Goal: Information Seeking & Learning: Learn about a topic

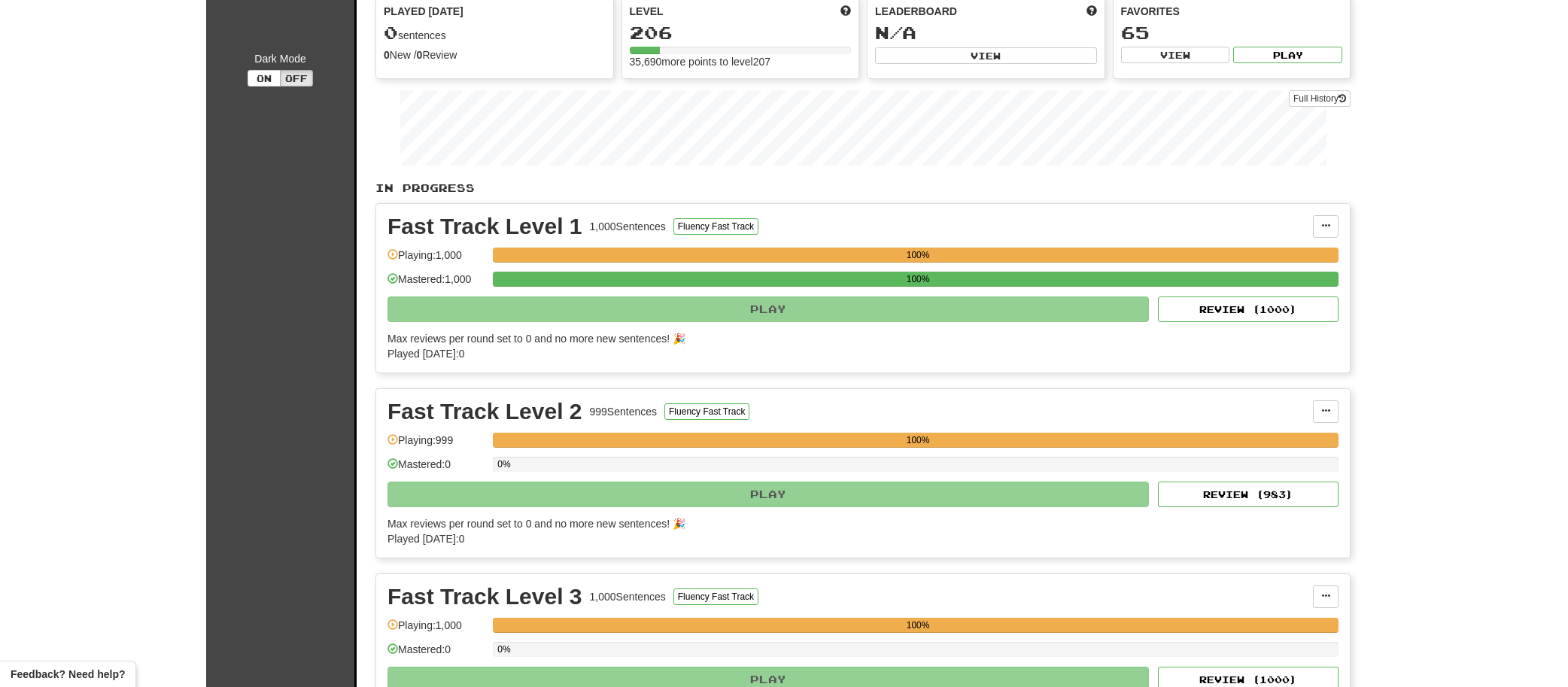
scroll to position [171, 0]
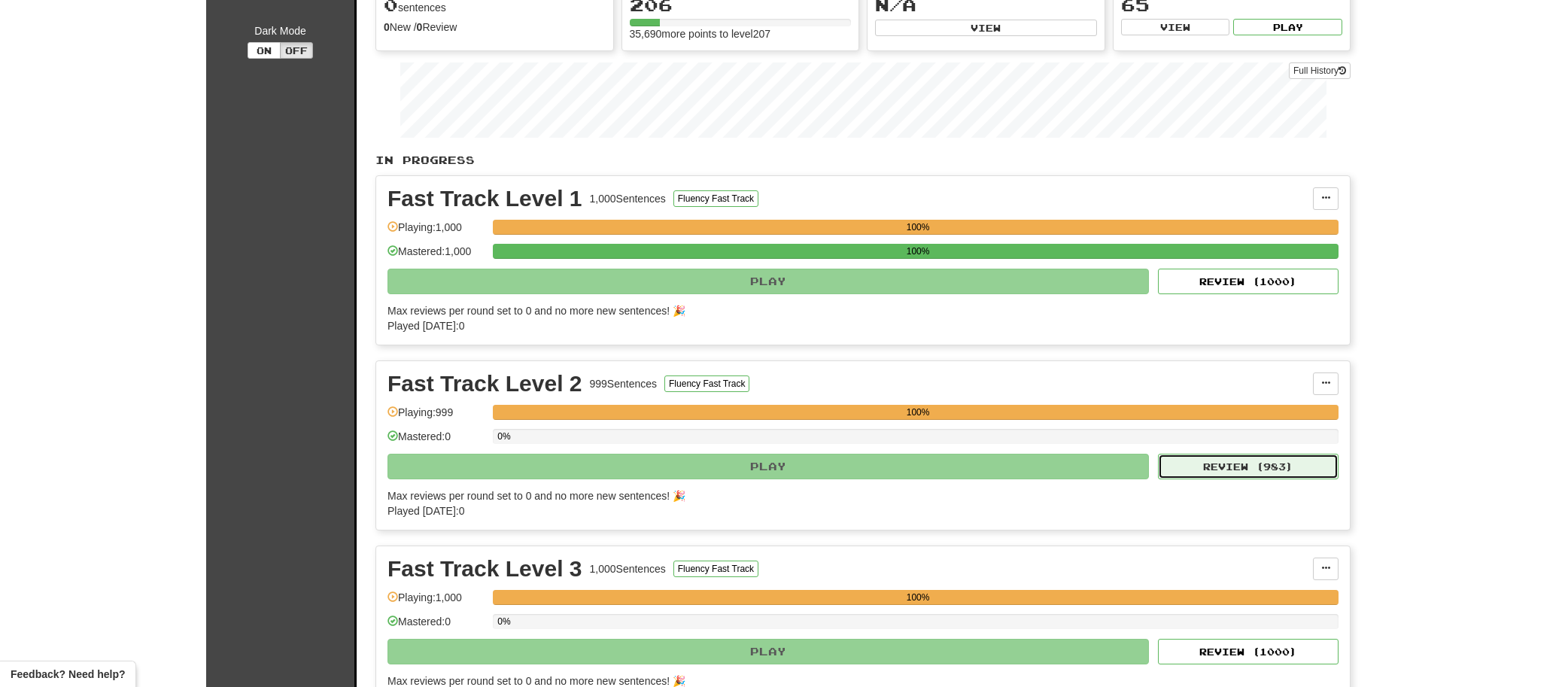
click at [1208, 467] on button "Review ( 983 )" at bounding box center [1248, 466] width 181 height 26
select select "**"
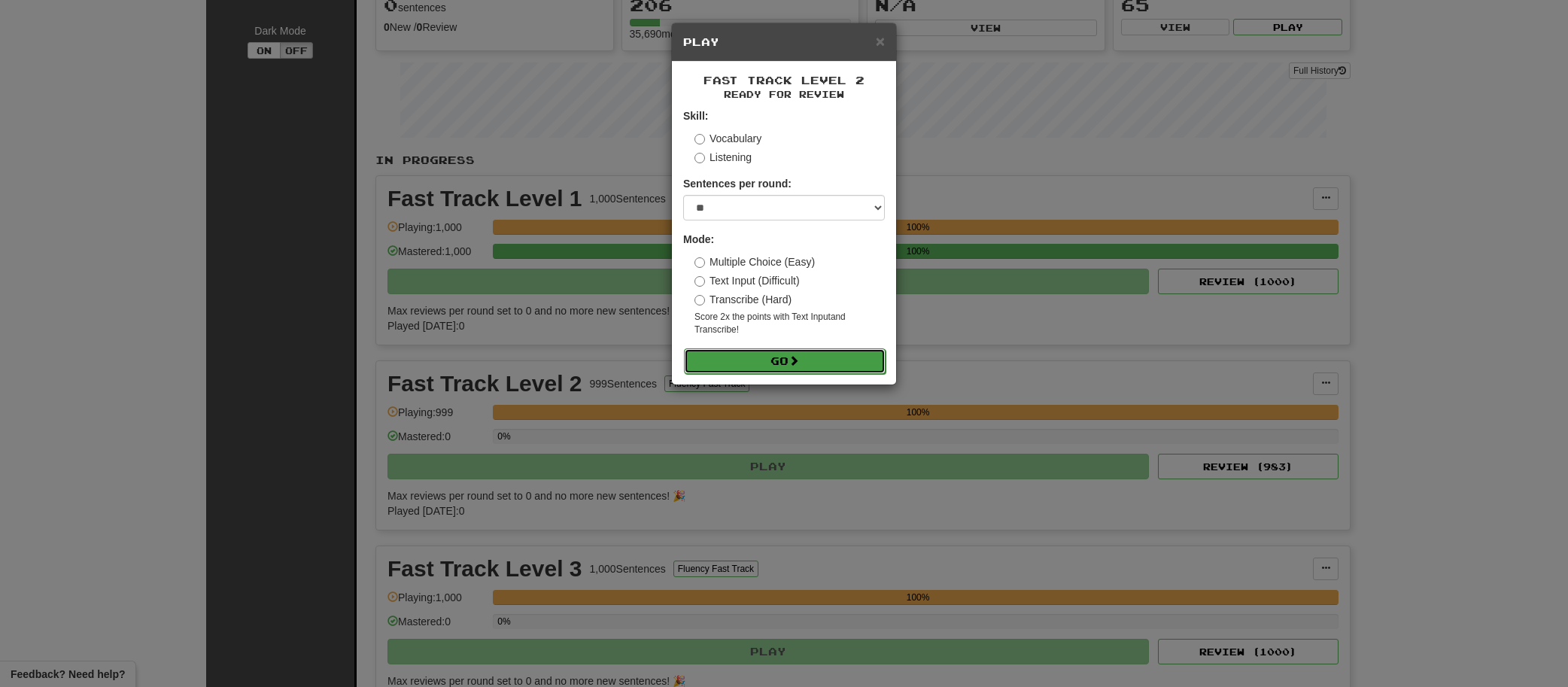
click at [758, 357] on button "Go" at bounding box center [785, 361] width 202 height 26
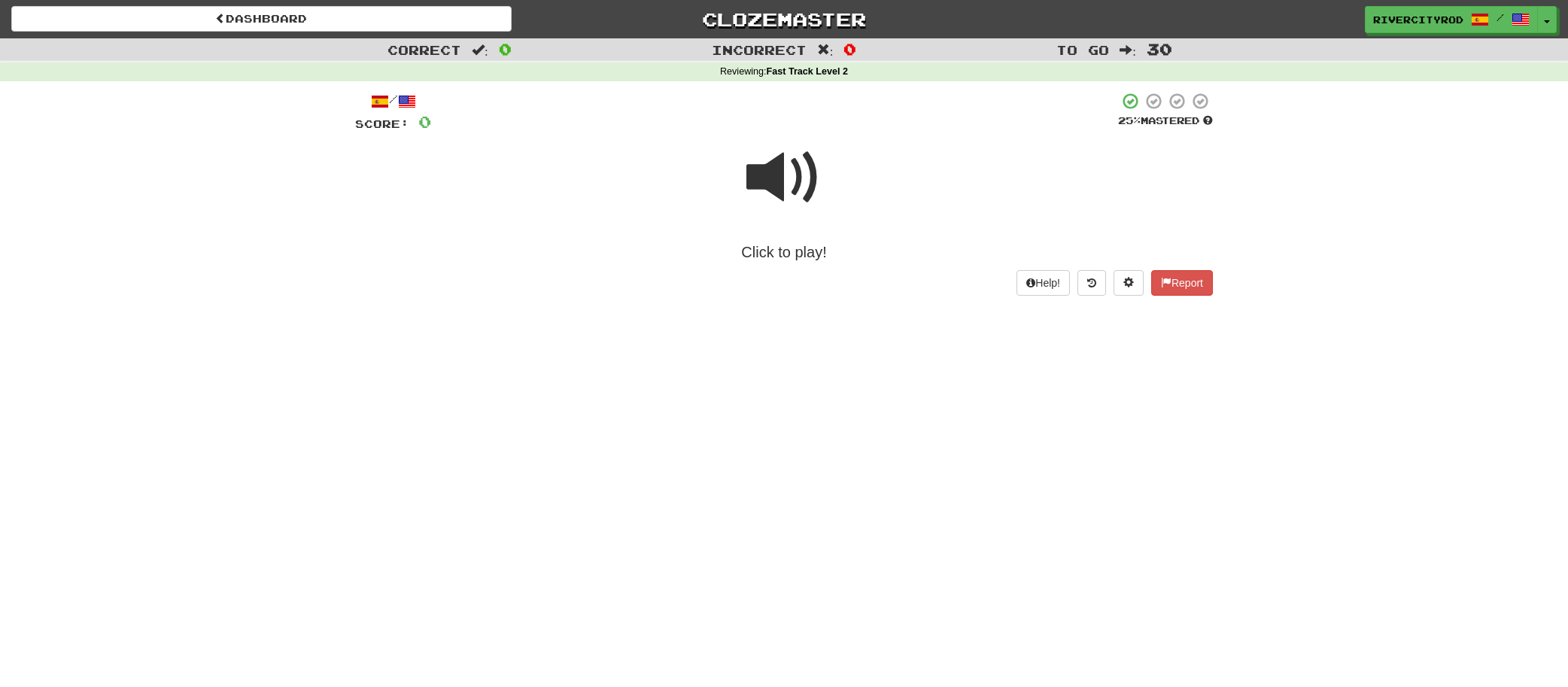
click at [798, 182] on span at bounding box center [784, 178] width 75 height 75
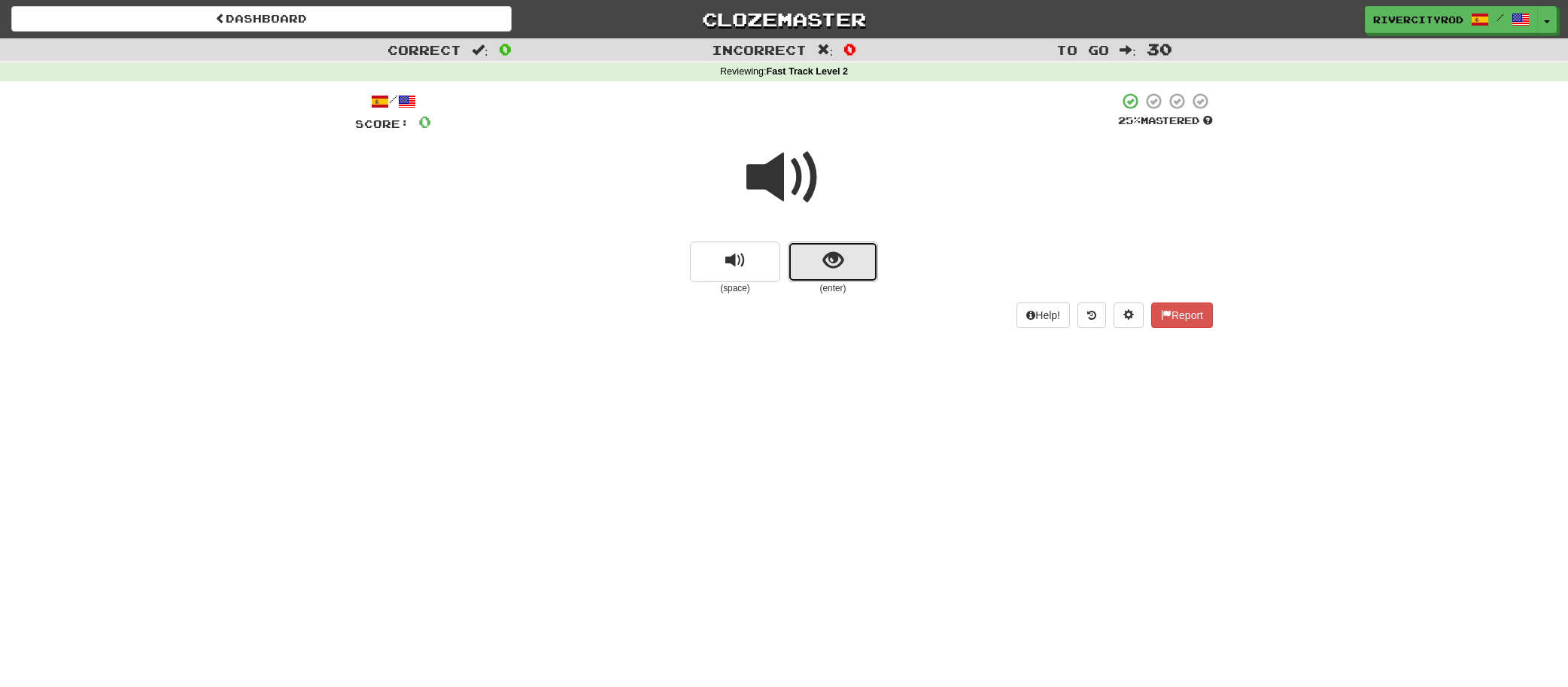
click at [819, 270] on button "show sentence" at bounding box center [833, 262] width 90 height 41
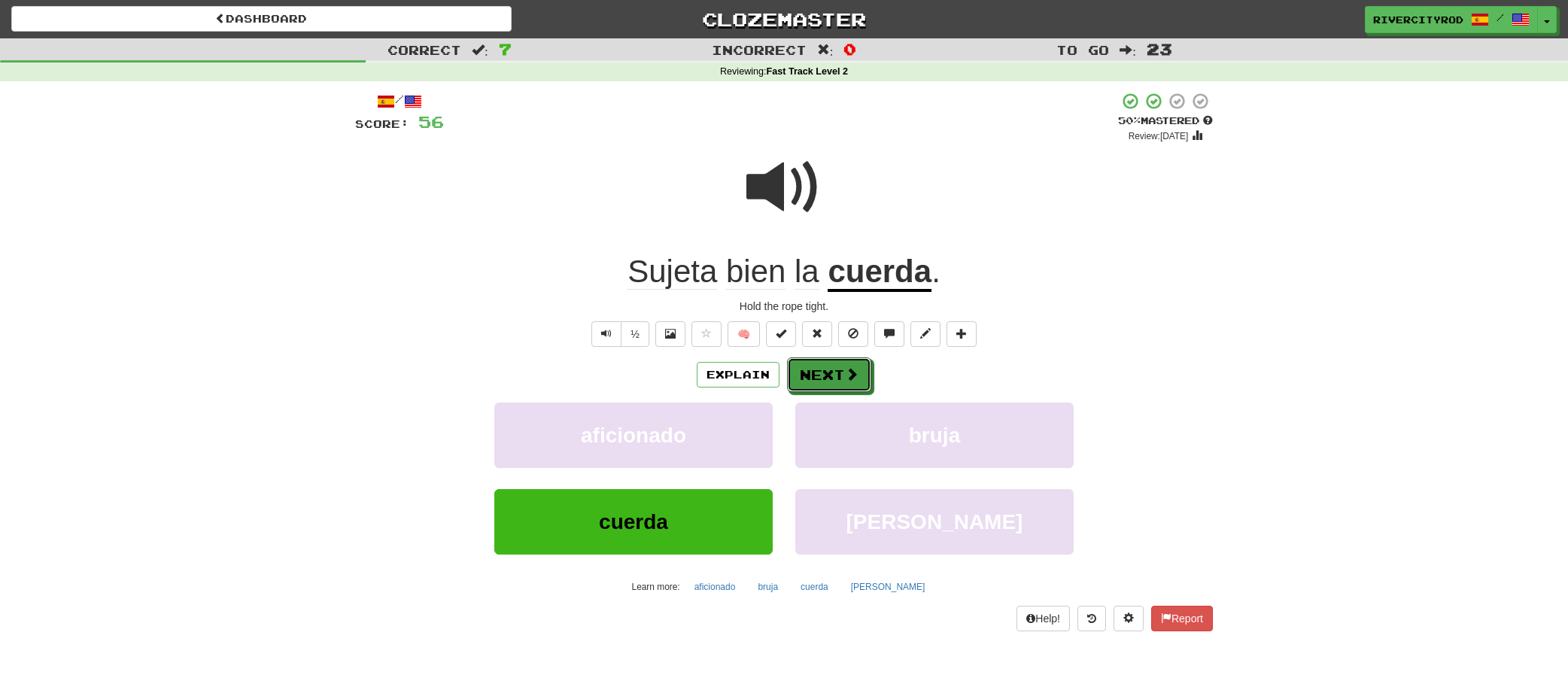
click at [821, 368] on button "Next" at bounding box center [829, 374] width 84 height 34
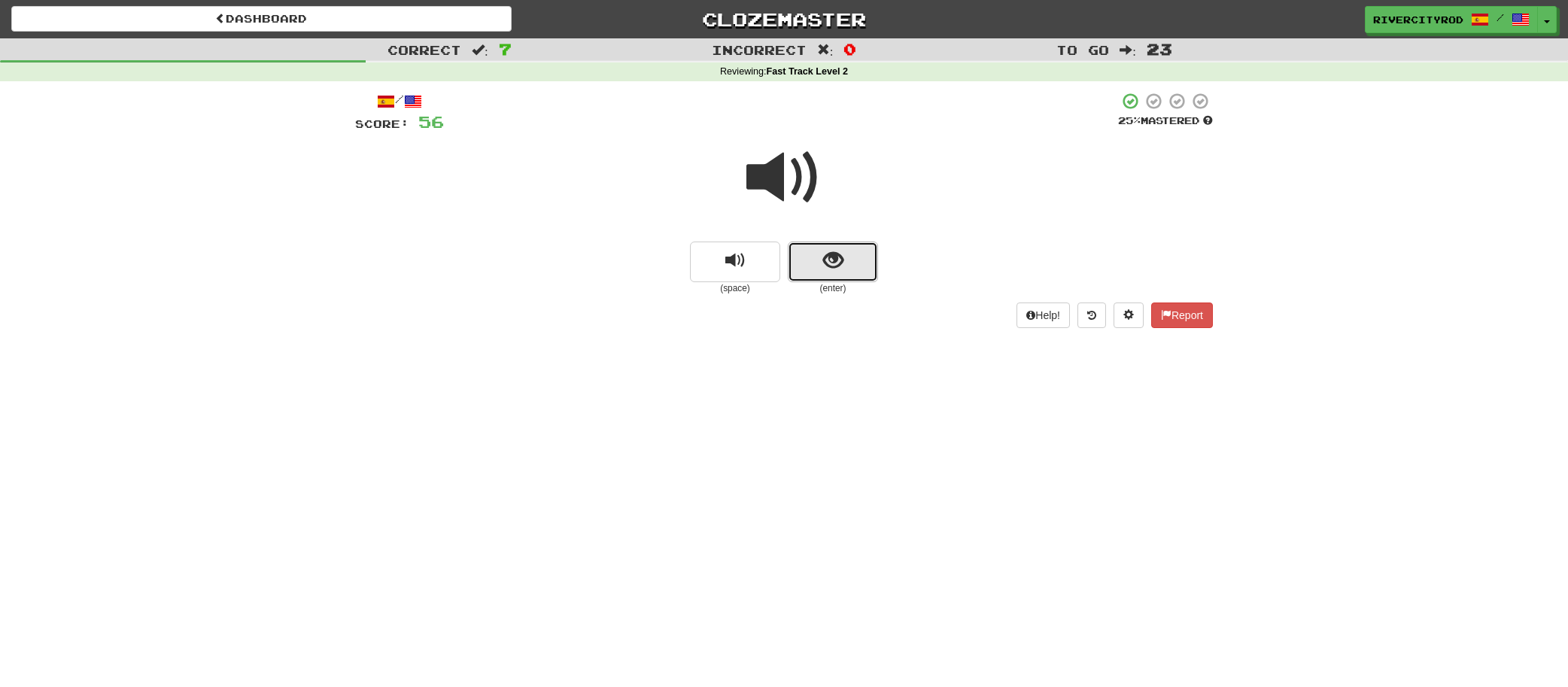
click at [829, 250] on span "show sentence" at bounding box center [833, 260] width 20 height 20
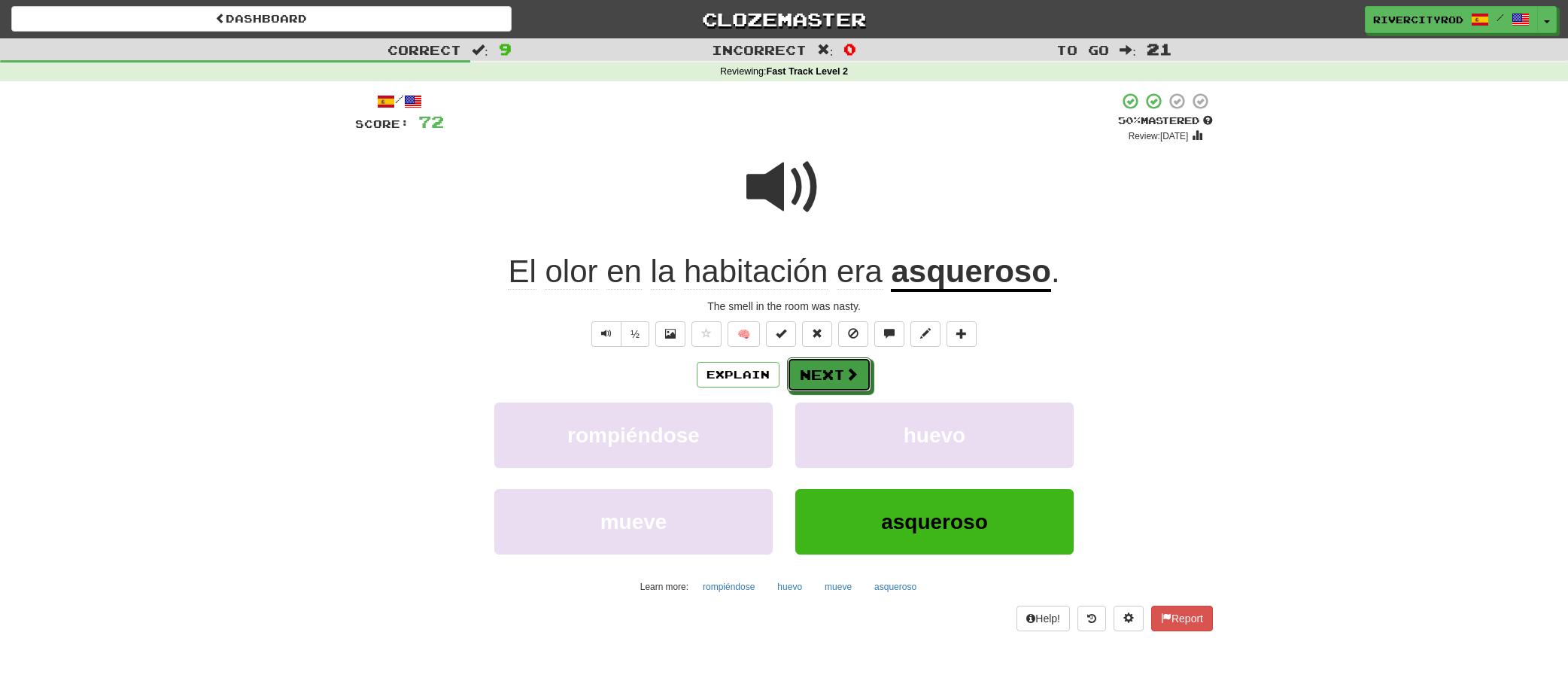
click at [840, 369] on button "Next" at bounding box center [829, 374] width 84 height 34
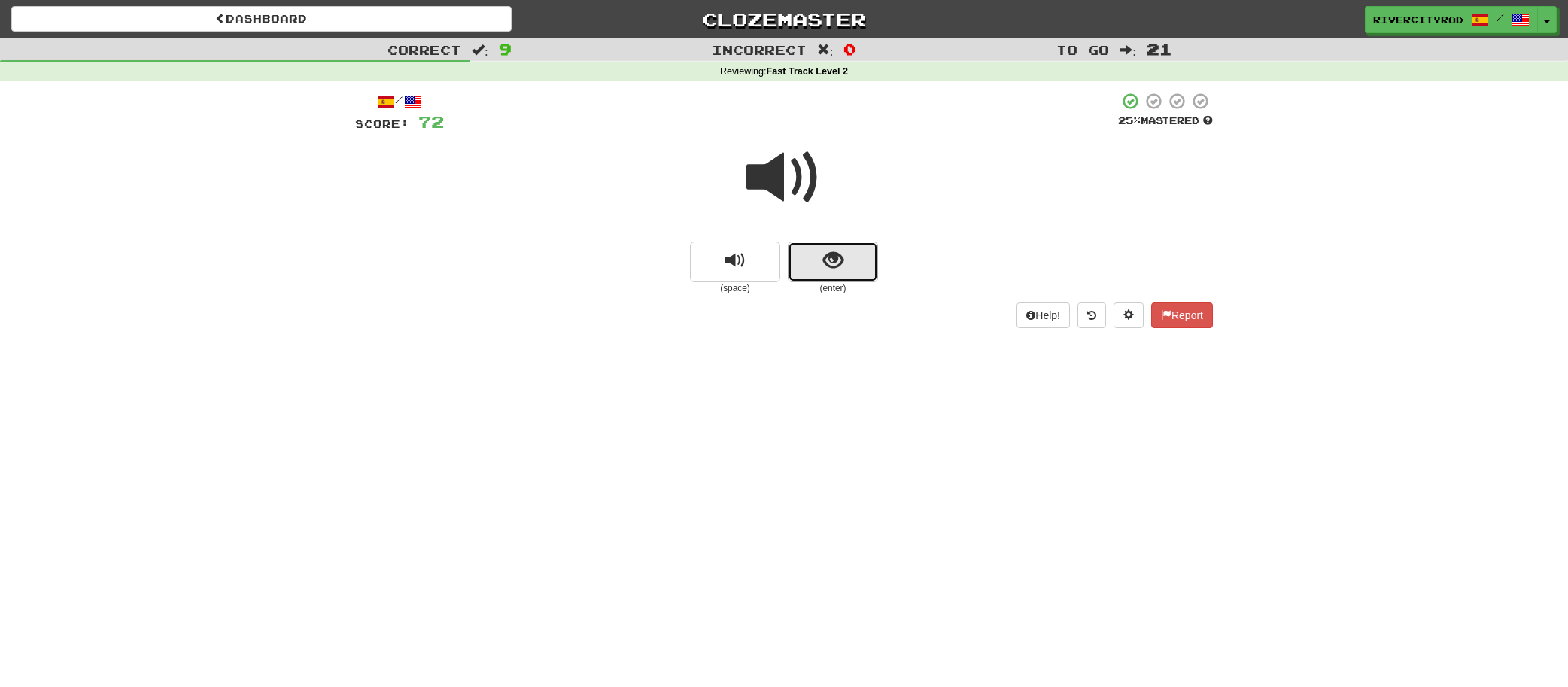
click at [835, 245] on button "show sentence" at bounding box center [833, 262] width 90 height 41
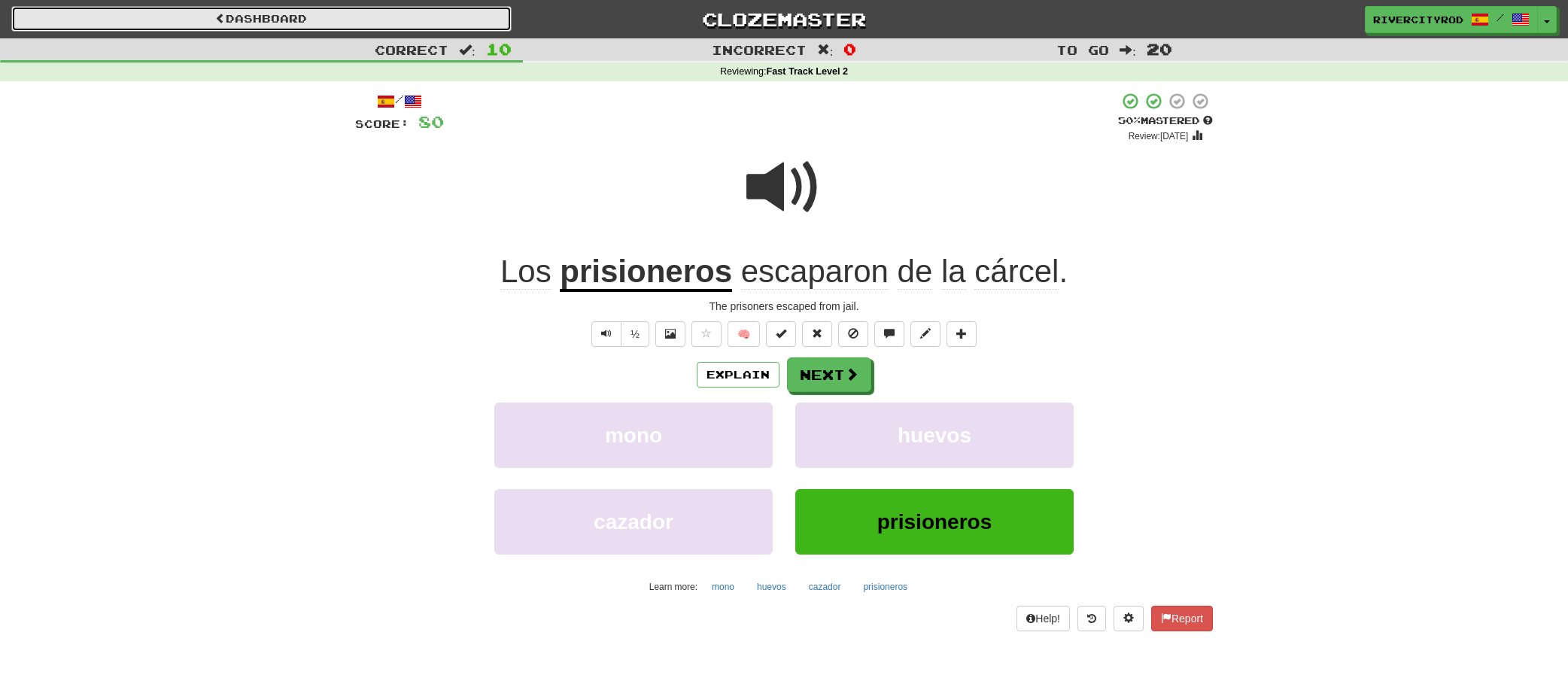
click at [357, 14] on link "Dashboard" at bounding box center [261, 19] width 500 height 26
